Goal: Communication & Community: Answer question/provide support

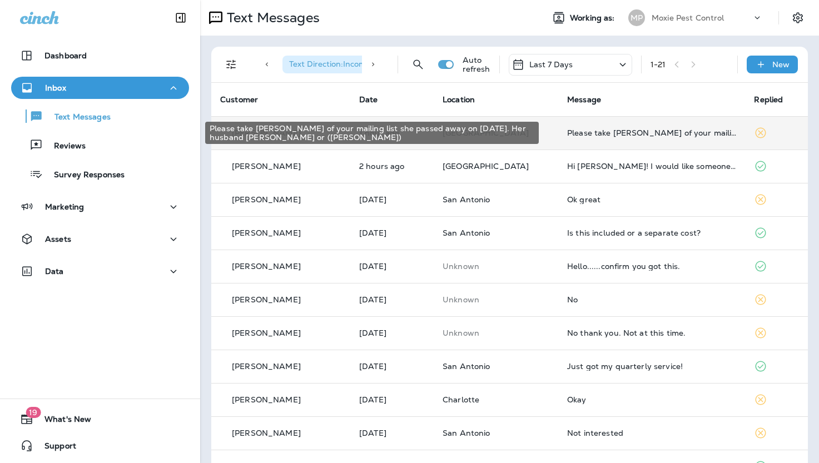
click at [567, 136] on div "Please take [PERSON_NAME] of your mailing list she passed away on [DATE]. Her h…" at bounding box center [652, 132] width 170 height 9
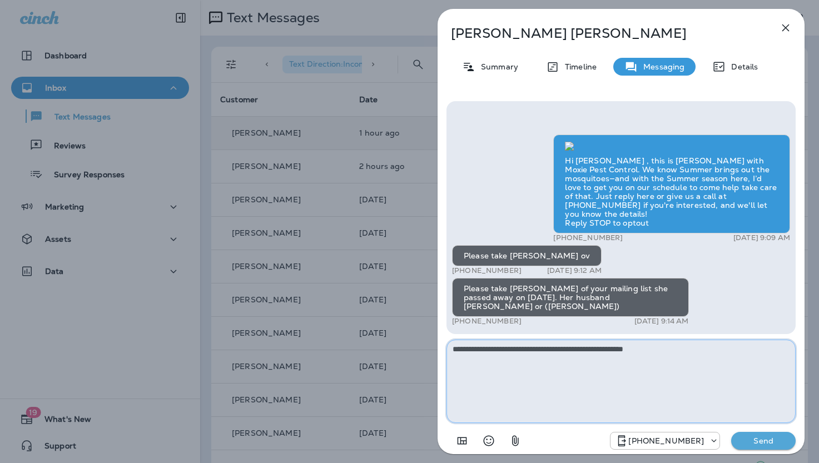
type textarea "**********"
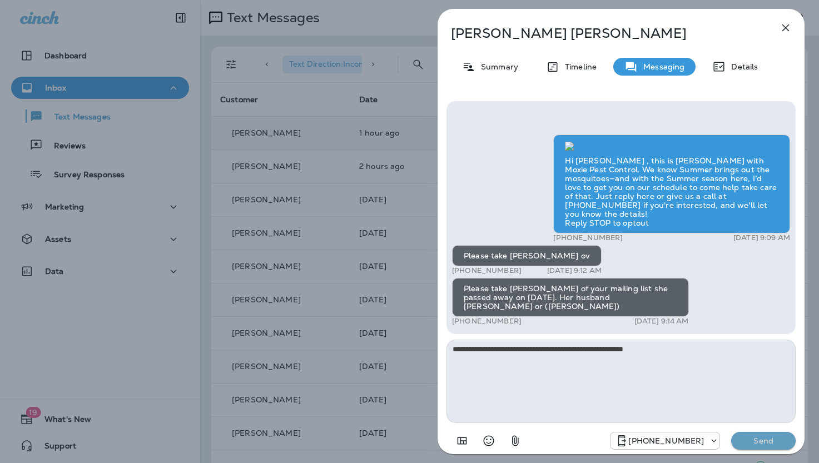
click at [759, 439] on p "Send" at bounding box center [763, 441] width 47 height 10
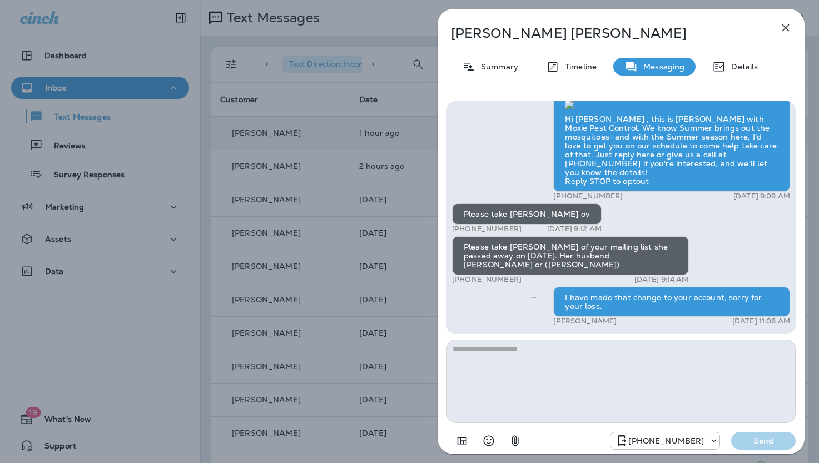
click at [784, 26] on icon "button" at bounding box center [785, 27] width 13 height 13
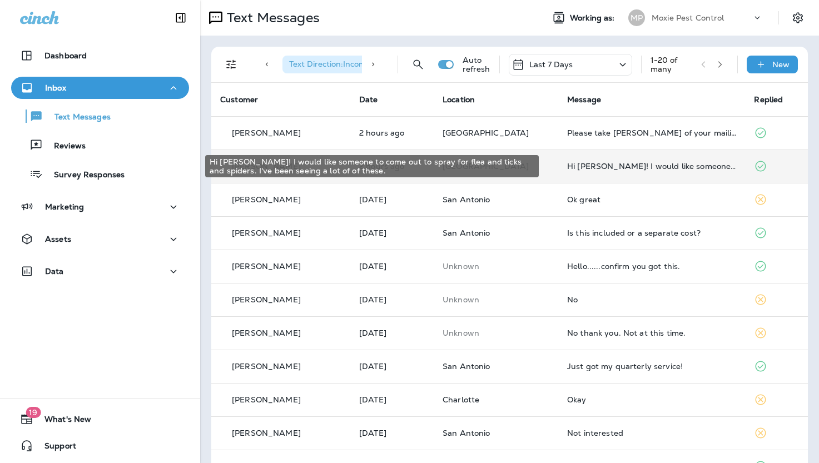
click at [580, 162] on div "Hi [PERSON_NAME]! I would like someone to come out to spray for flea and ticks …" at bounding box center [652, 166] width 170 height 9
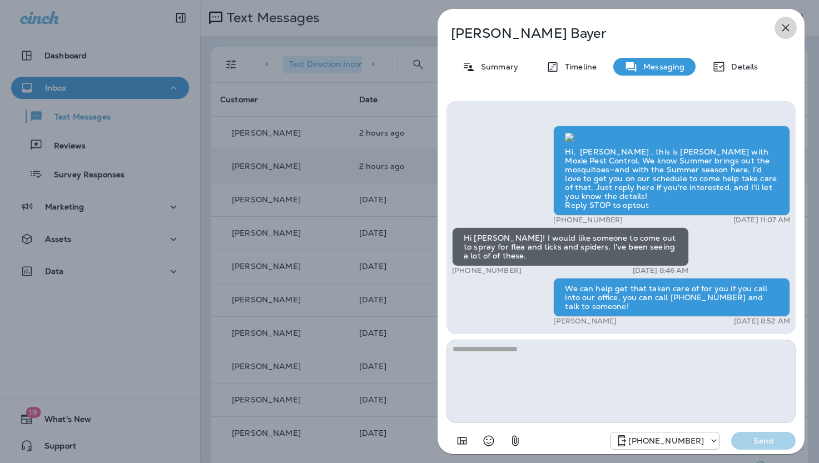
click at [785, 26] on icon "button" at bounding box center [785, 27] width 13 height 13
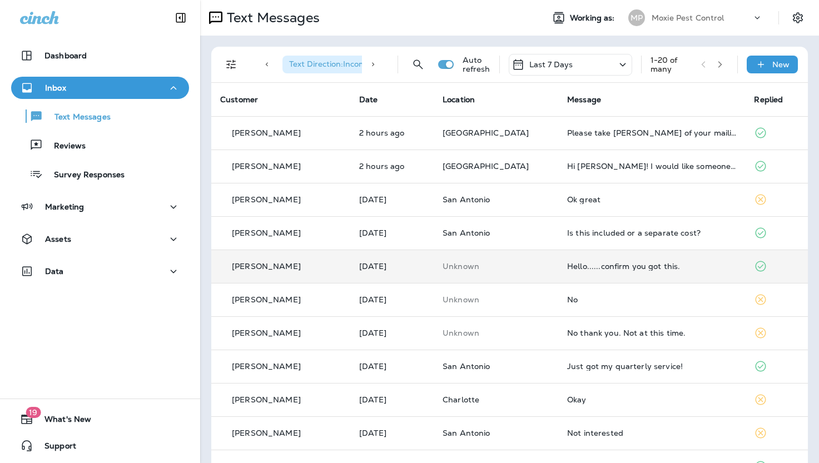
click at [596, 267] on div "Hello......confirm you got this." at bounding box center [652, 266] width 170 height 9
